Goal: Find specific page/section: Find specific page/section

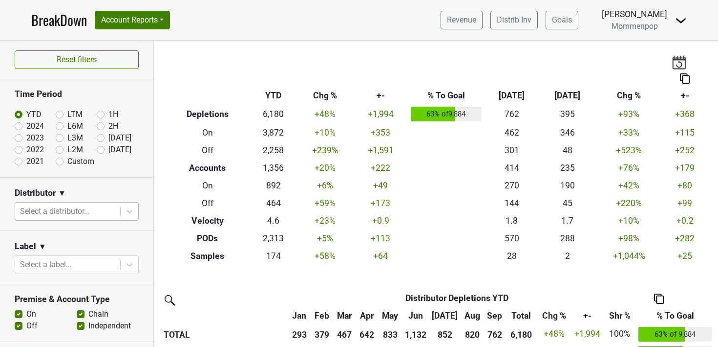
click at [63, 211] on div at bounding box center [67, 211] width 95 height 14
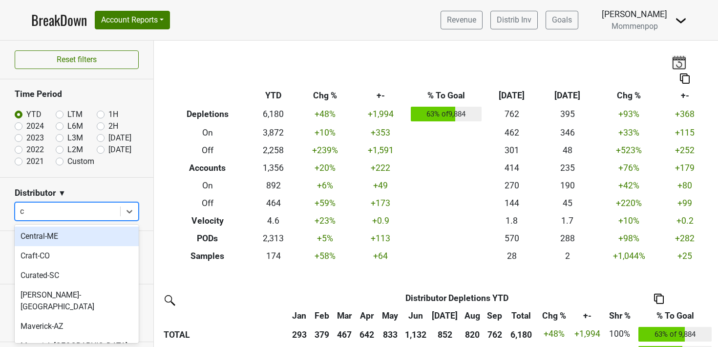
type input "ca"
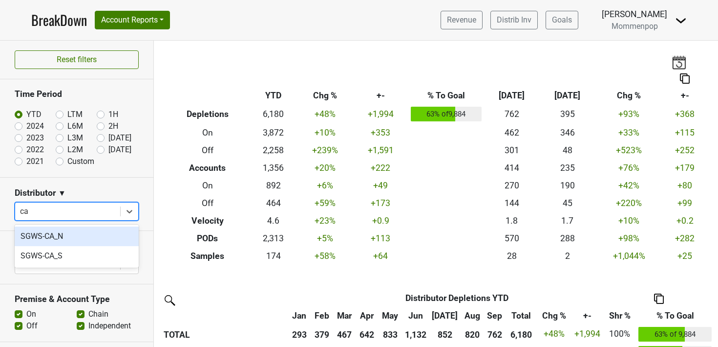
click at [44, 239] on div "SGWS-CA_N" at bounding box center [77, 236] width 124 height 20
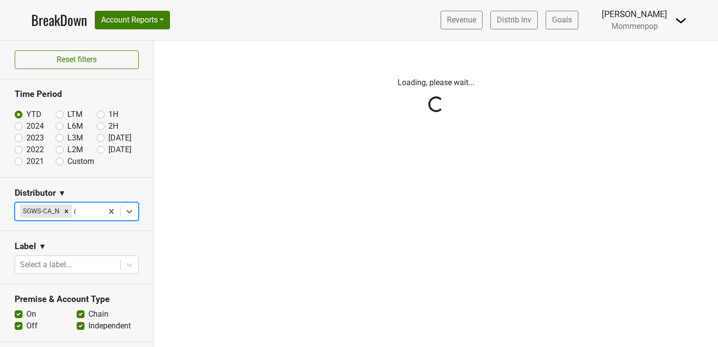
type input "ca"
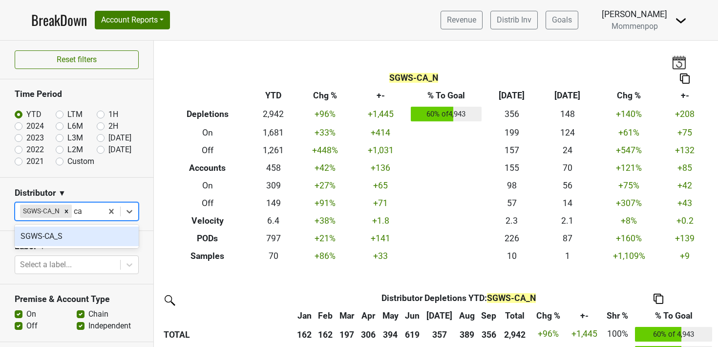
click at [55, 232] on div "SGWS-CA_S" at bounding box center [77, 236] width 124 height 20
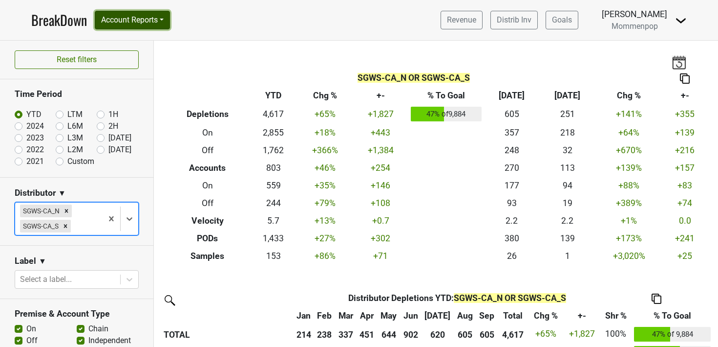
click at [156, 23] on button "Account Reports" at bounding box center [132, 20] width 75 height 19
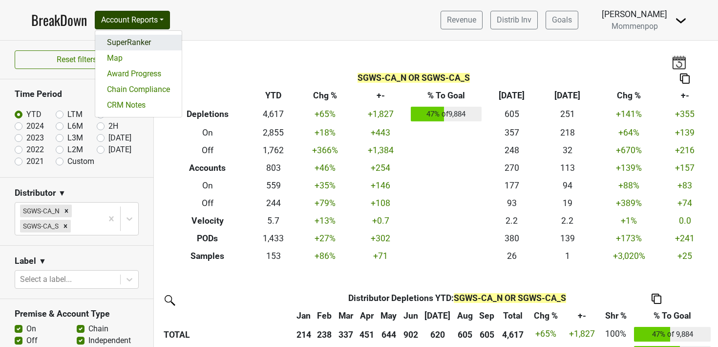
click at [148, 43] on link "SuperRanker" at bounding box center [138, 43] width 87 height 16
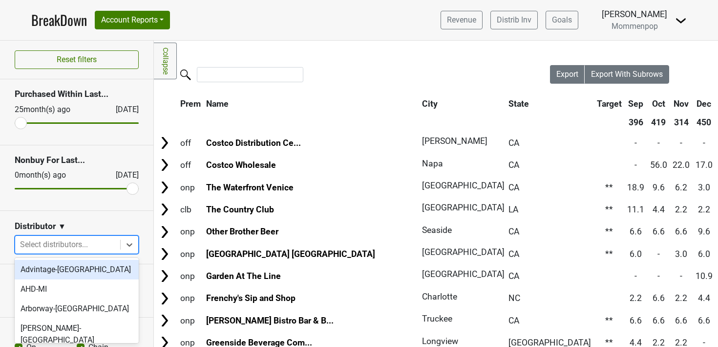
click at [54, 244] on div at bounding box center [67, 245] width 95 height 14
type input "ca"
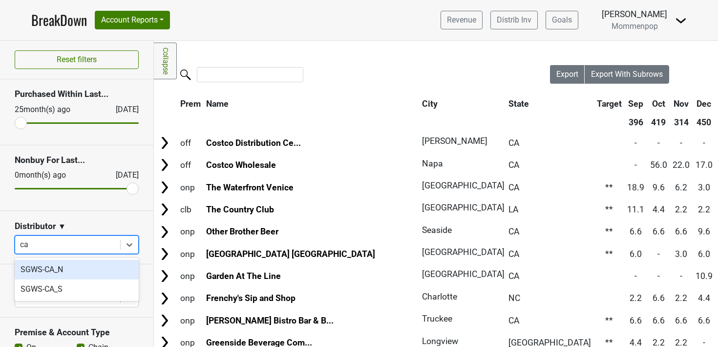
click at [39, 269] on div "SGWS-CA_N" at bounding box center [77, 270] width 124 height 20
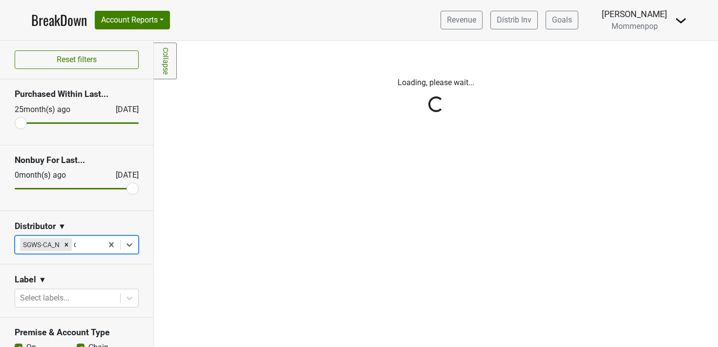
type input "ca"
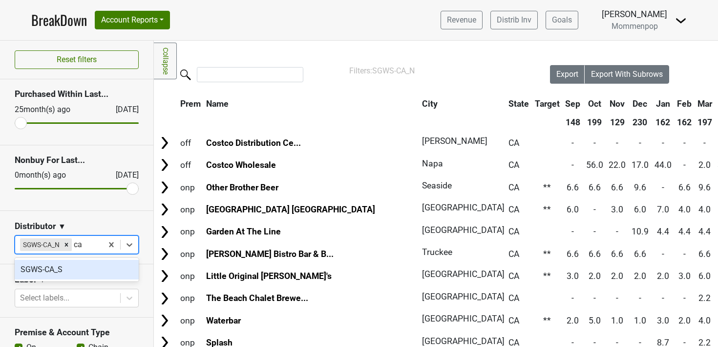
click at [45, 266] on div "SGWS-CA_S" at bounding box center [77, 270] width 124 height 20
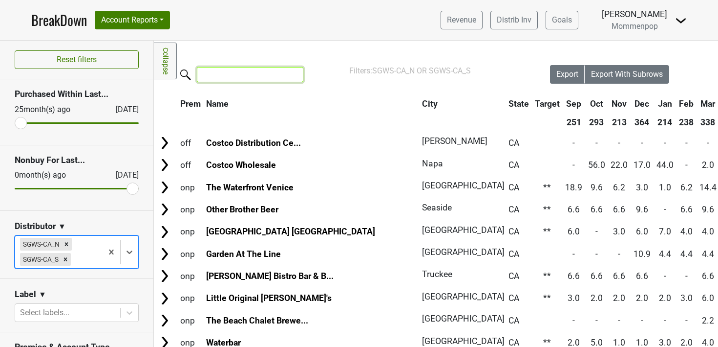
click at [228, 72] on input "search" at bounding box center [250, 74] width 107 height 15
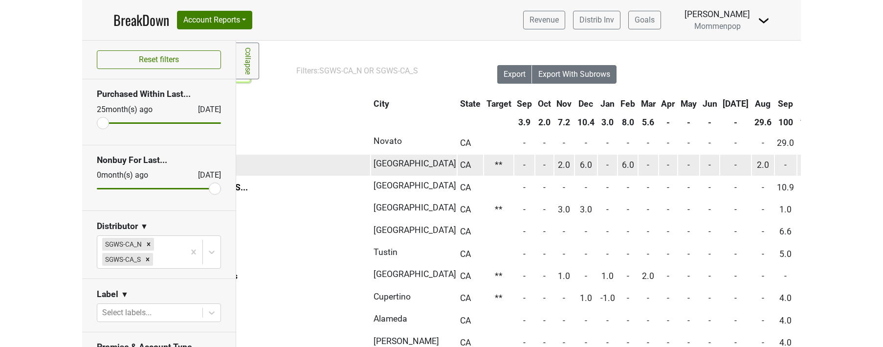
scroll to position [0, 140]
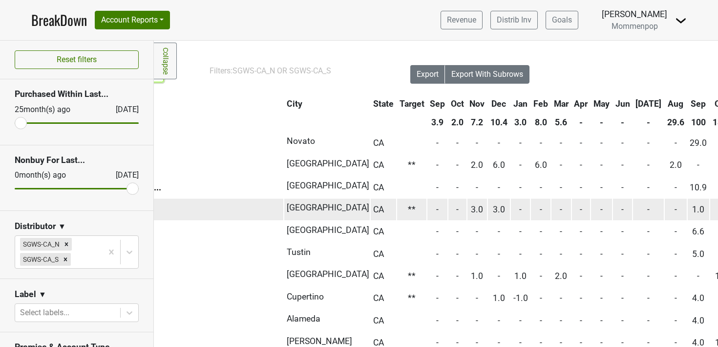
type input "gain"
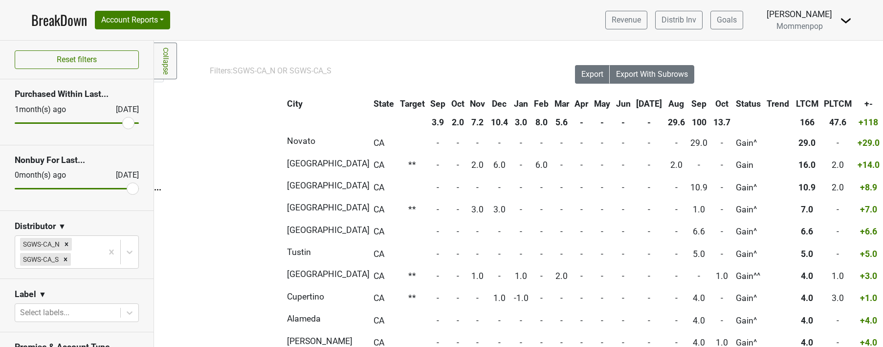
drag, startPoint x: 19, startPoint y: 121, endPoint x: 128, endPoint y: 122, distance: 108.5
type input "1"
click at [128, 122] on input "range" at bounding box center [77, 122] width 124 height 1
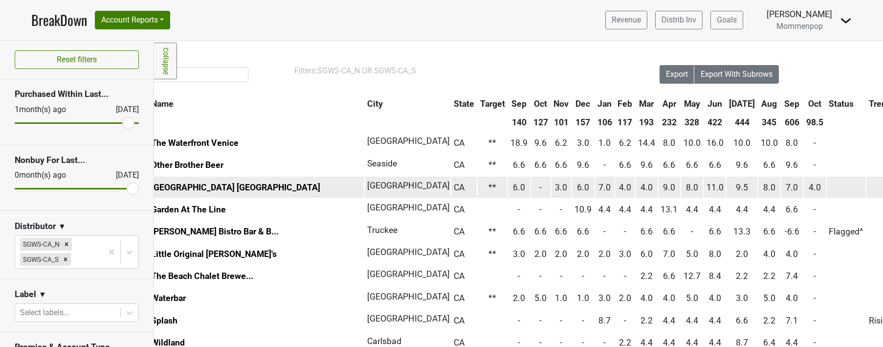
scroll to position [0, 0]
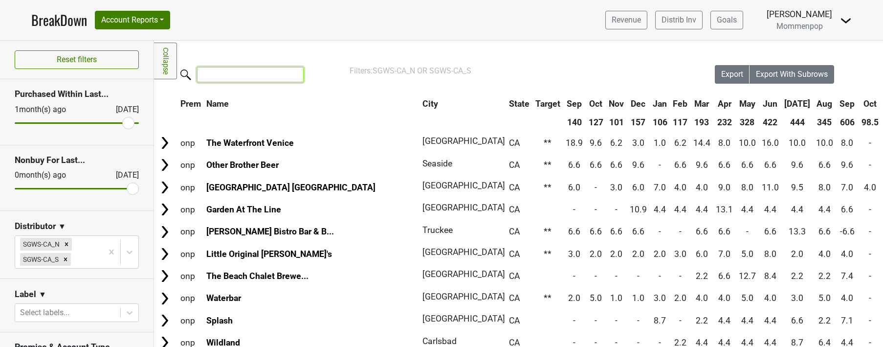
click at [231, 73] on input "search" at bounding box center [250, 74] width 107 height 15
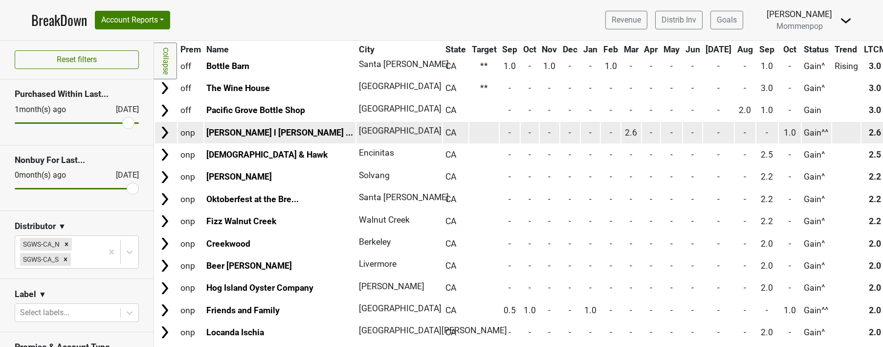
scroll to position [301, 0]
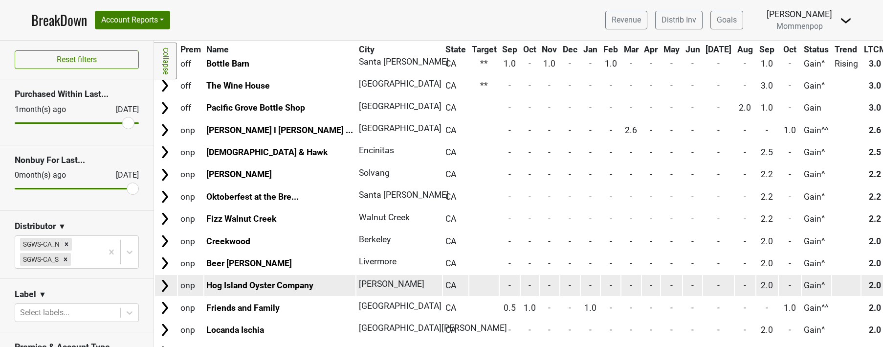
type input "gain"
click at [264, 281] on link "Hog Island Oyster Company" at bounding box center [259, 285] width 107 height 10
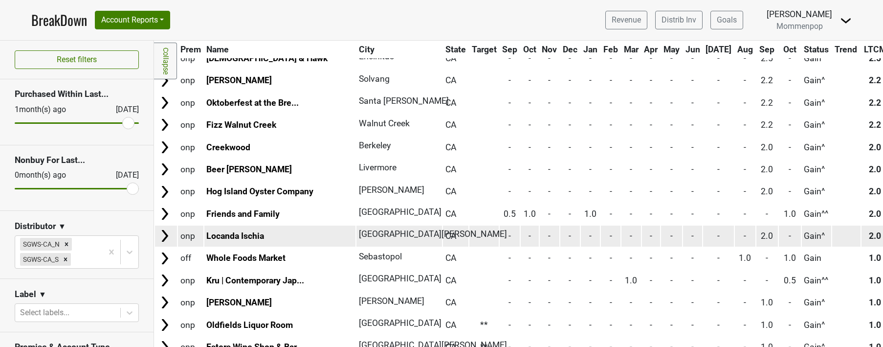
scroll to position [395, 0]
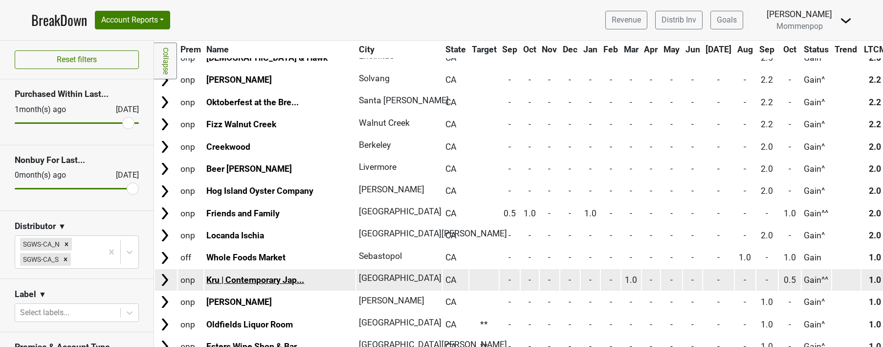
click at [269, 280] on link "Kru | Contemporary Jap..." at bounding box center [255, 280] width 98 height 10
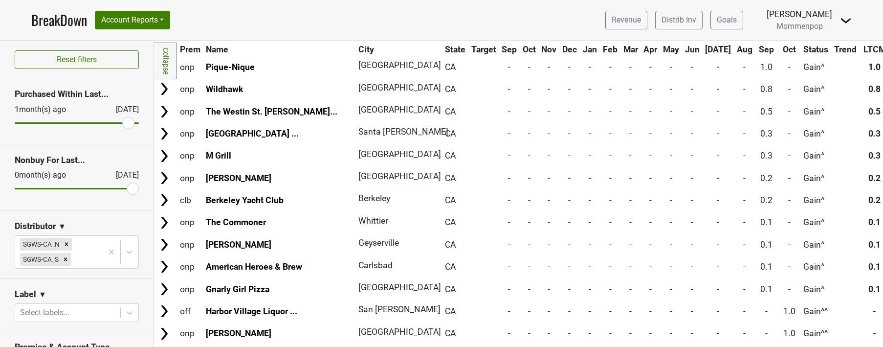
scroll to position [792, 0]
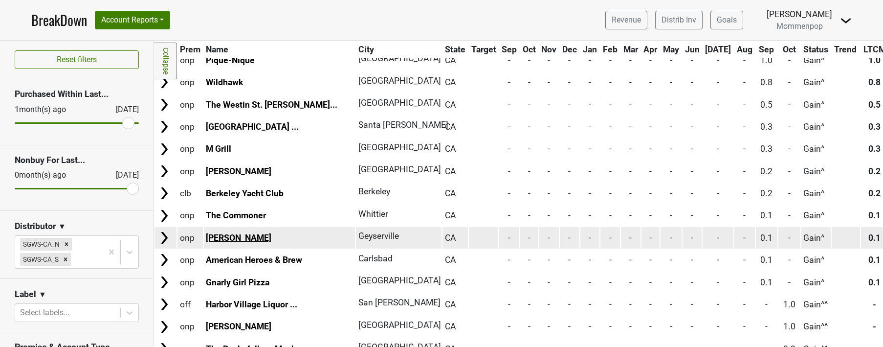
click at [222, 240] on link "Catelli's" at bounding box center [238, 238] width 65 height 10
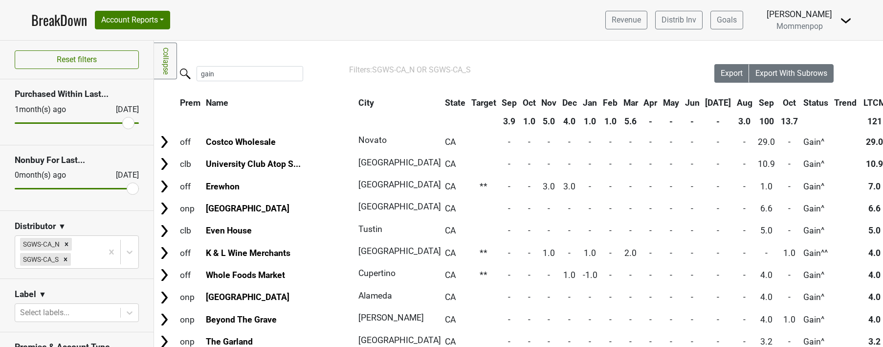
scroll to position [0, 0]
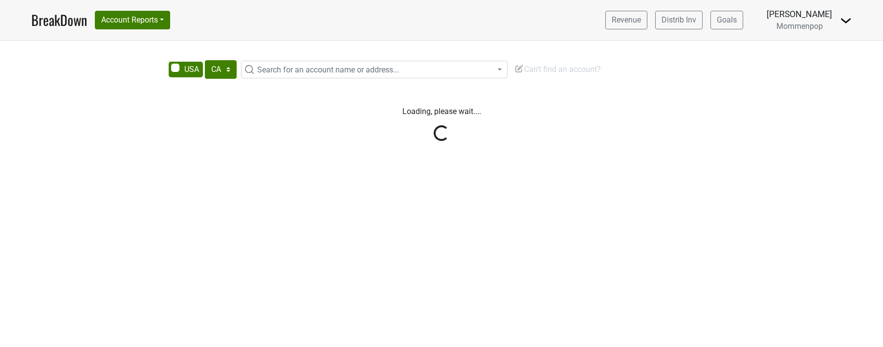
select select "CA"
